Goal: Task Accomplishment & Management: Use online tool/utility

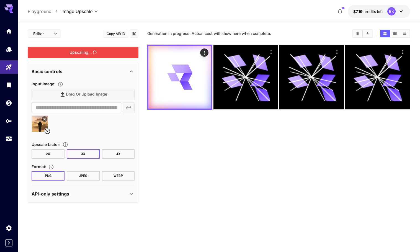
click at [88, 51] on div "Upscaling..." at bounding box center [83, 52] width 111 height 11
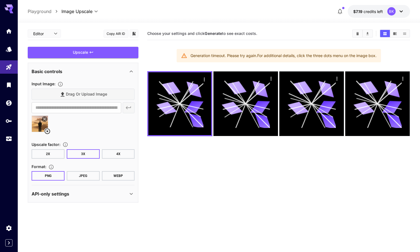
click at [264, 3] on div "**********" at bounding box center [219, 11] width 402 height 23
click at [9, 51] on div "Models" at bounding box center [9, 57] width 19 height 12
click at [9, 51] on link at bounding box center [9, 49] width 18 height 14
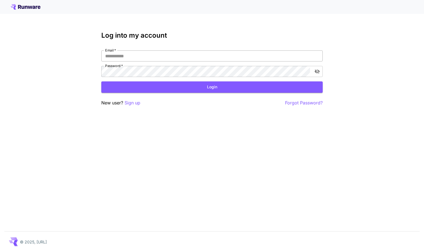
click at [107, 55] on input "Email   *" at bounding box center [211, 55] width 221 height 11
type input "**********"
click button "Login" at bounding box center [211, 86] width 221 height 11
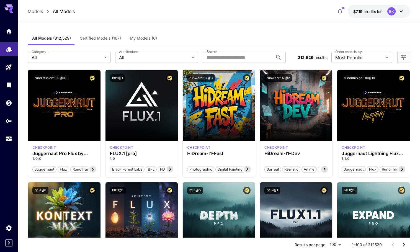
click at [6, 30] on icon "Home" at bounding box center [9, 29] width 7 height 7
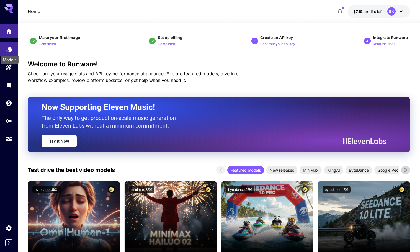
click at [12, 50] on icon "Models" at bounding box center [9, 47] width 7 height 7
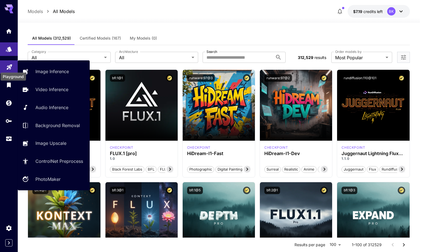
click at [9, 67] on icon "Playground" at bounding box center [9, 65] width 7 height 7
click at [9, 67] on icon "Playground" at bounding box center [9, 65] width 5 height 5
